Goal: Task Accomplishment & Management: Complete application form

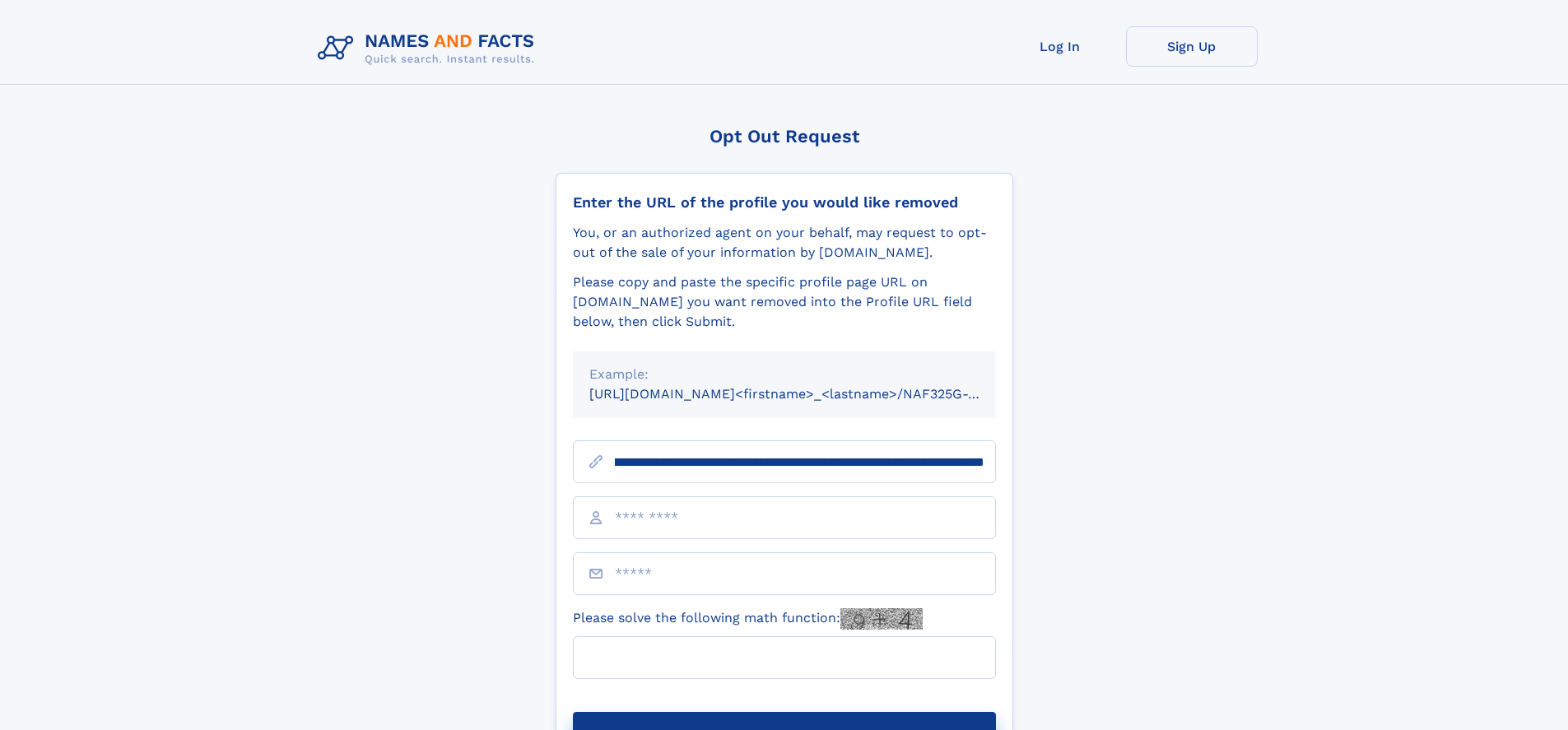
scroll to position [0, 216]
type input "**********"
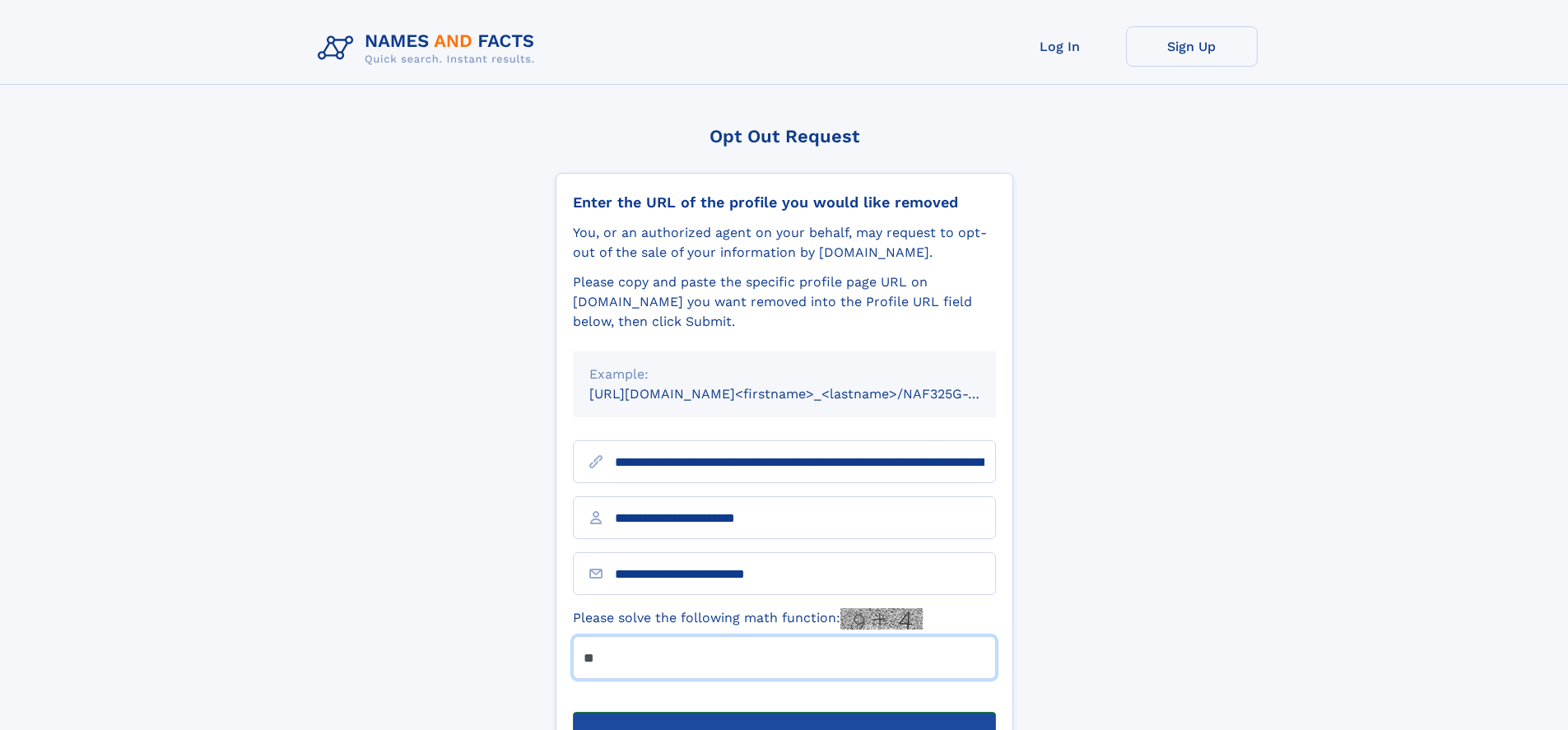
type input "**"
click at [784, 712] on button "Submit Opt Out Request" at bounding box center [785, 738] width 423 height 53
